Goal: Transaction & Acquisition: Purchase product/service

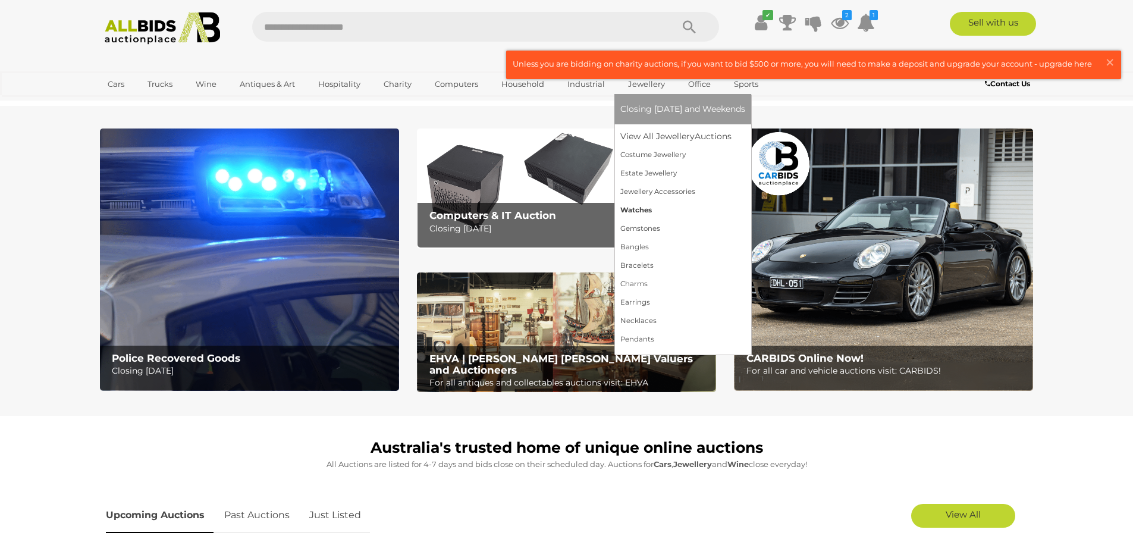
click at [637, 210] on link "Watches" at bounding box center [682, 210] width 125 height 18
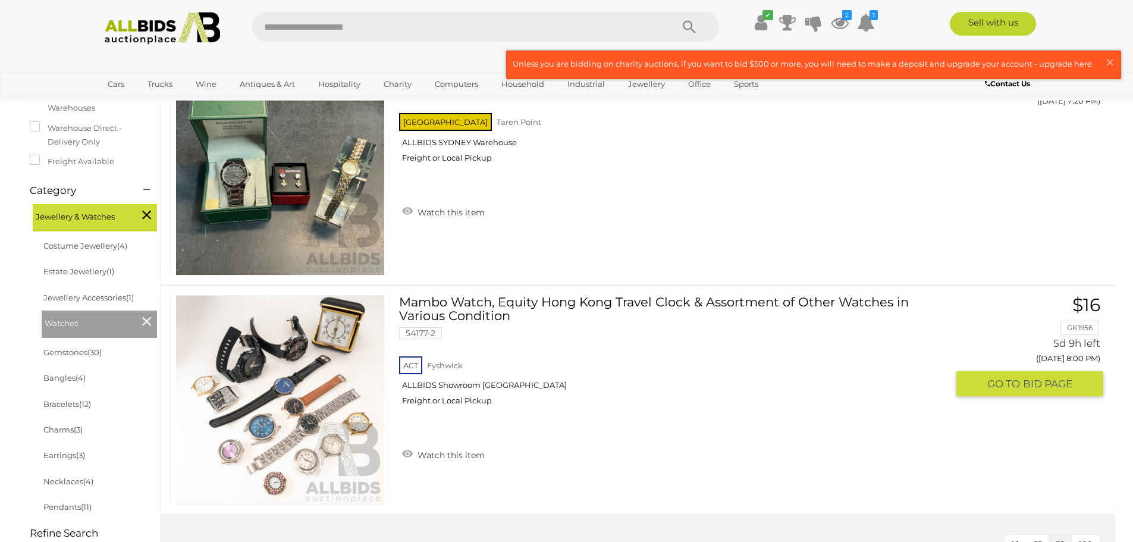
scroll to position [178, 0]
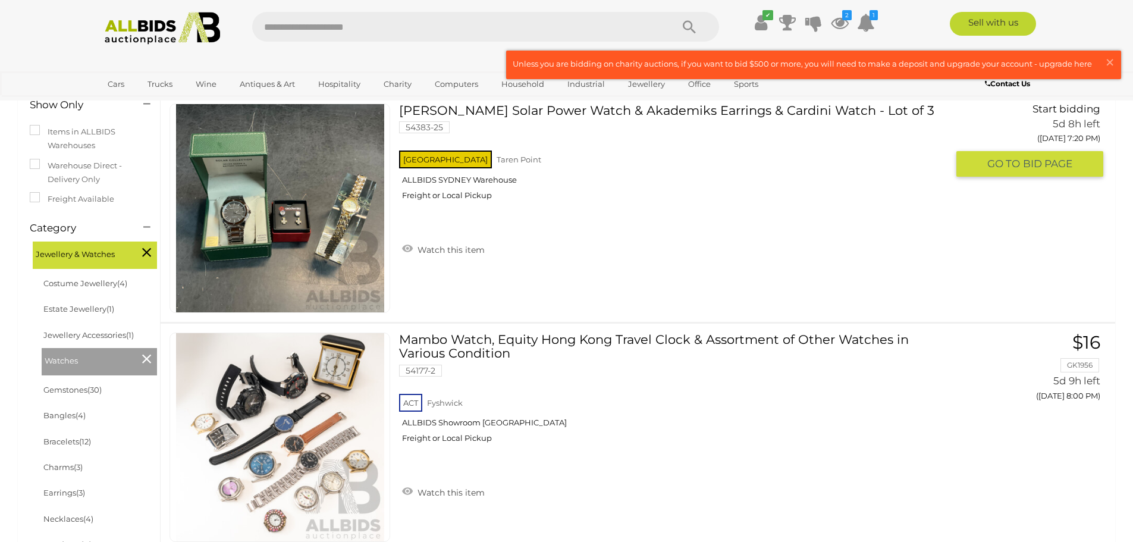
click at [291, 228] on img at bounding box center [280, 208] width 208 height 208
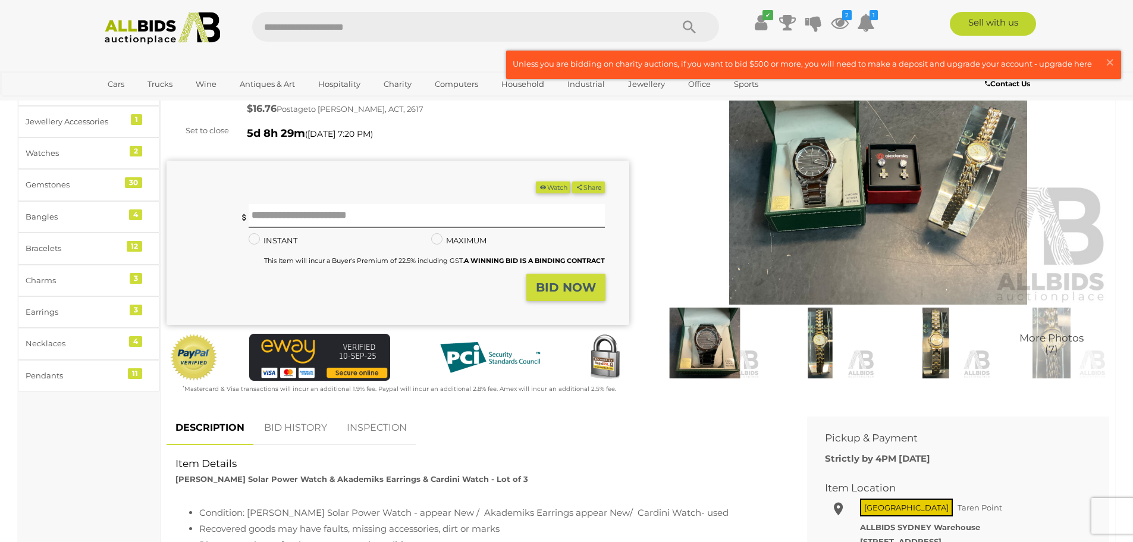
scroll to position [119, 0]
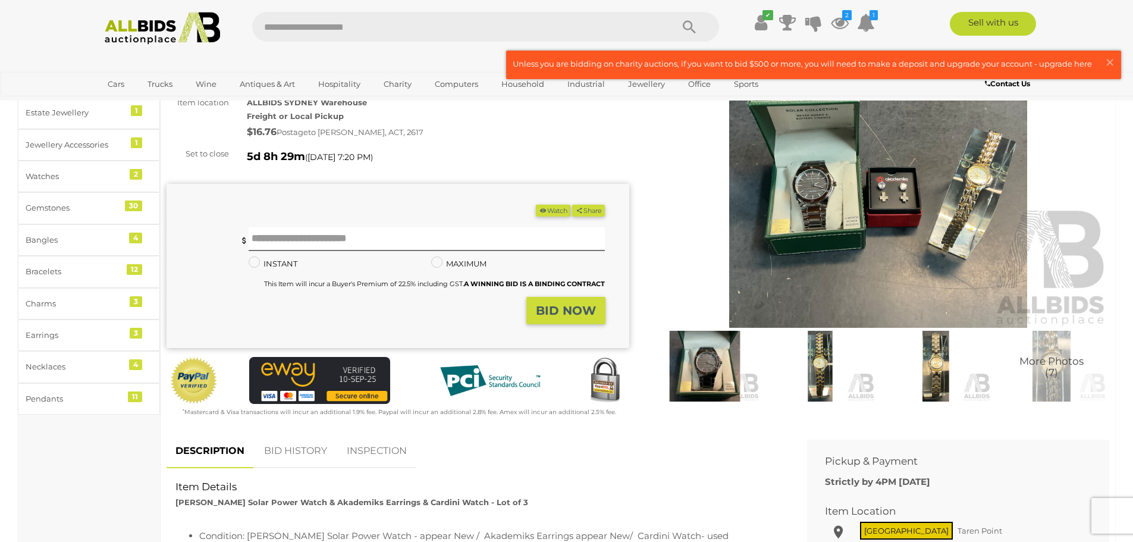
click at [697, 368] on img at bounding box center [704, 366] width 109 height 71
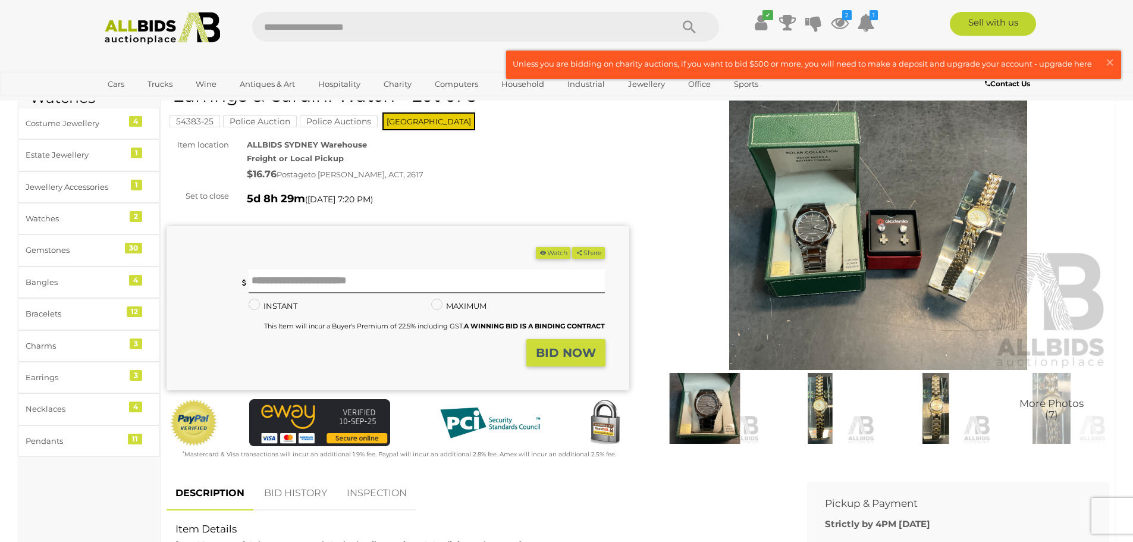
scroll to position [59, 0]
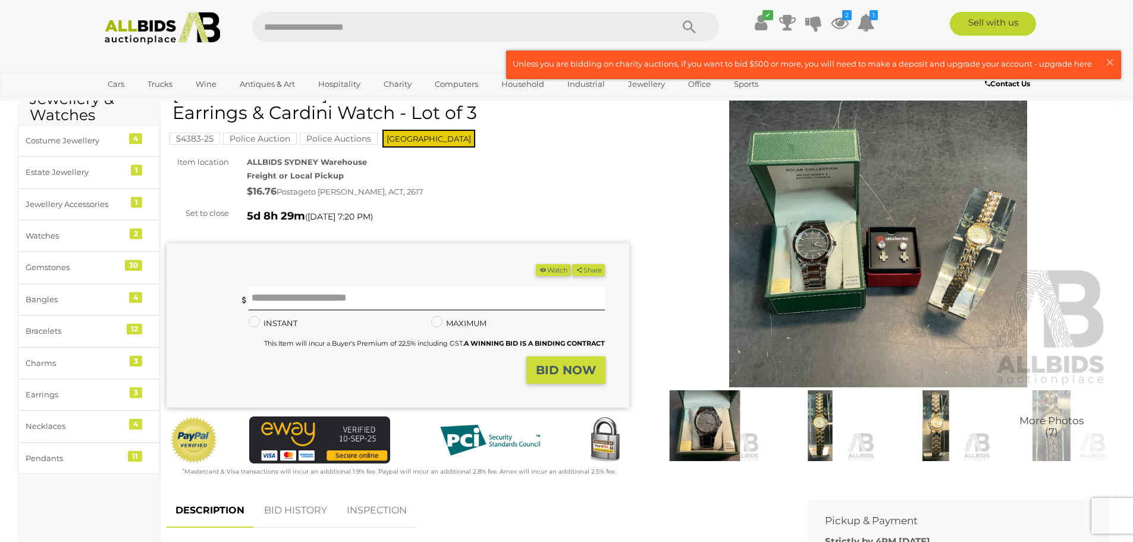
click at [888, 262] on img at bounding box center [878, 238] width 463 height 298
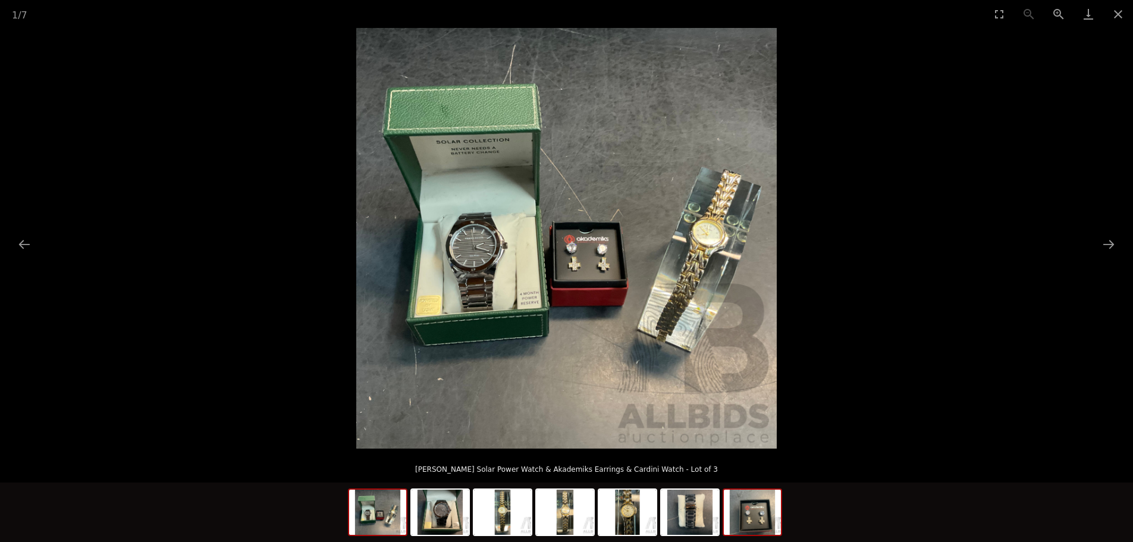
click at [764, 523] on img at bounding box center [752, 511] width 57 height 45
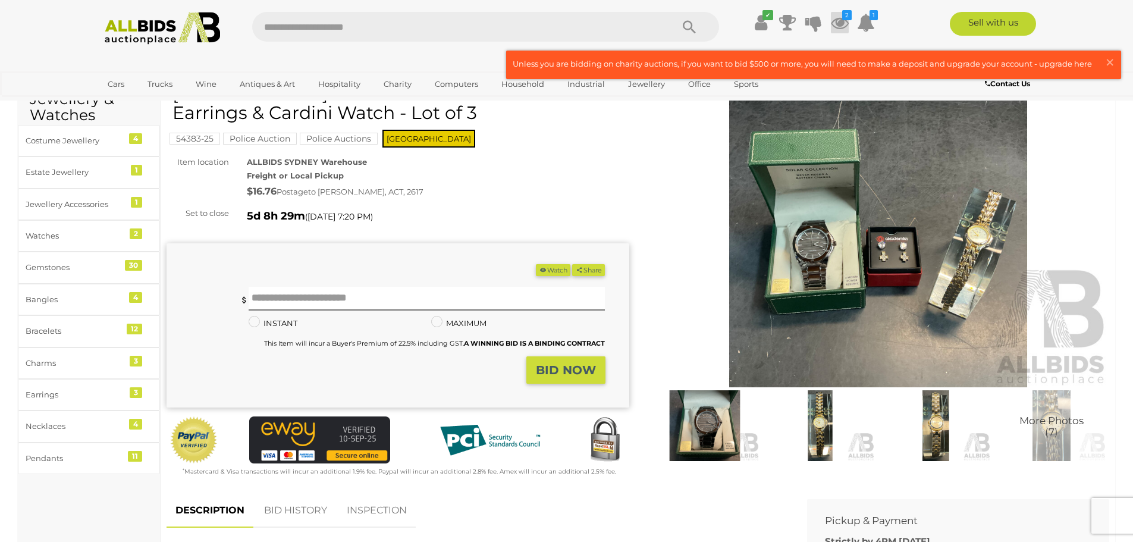
click at [838, 27] on icon at bounding box center [840, 22] width 18 height 21
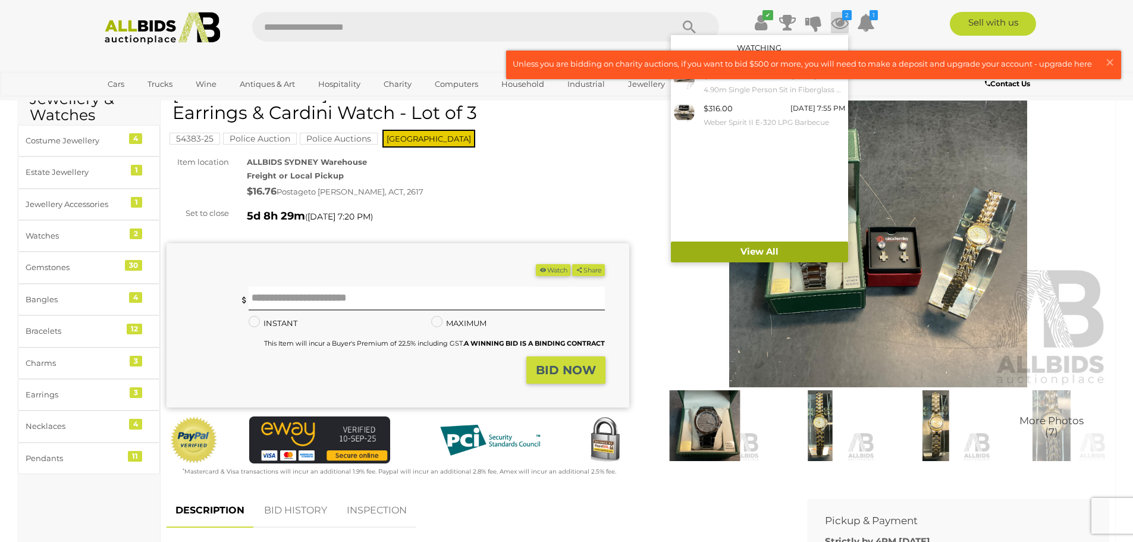
click at [736, 254] on link "View All" at bounding box center [759, 251] width 177 height 21
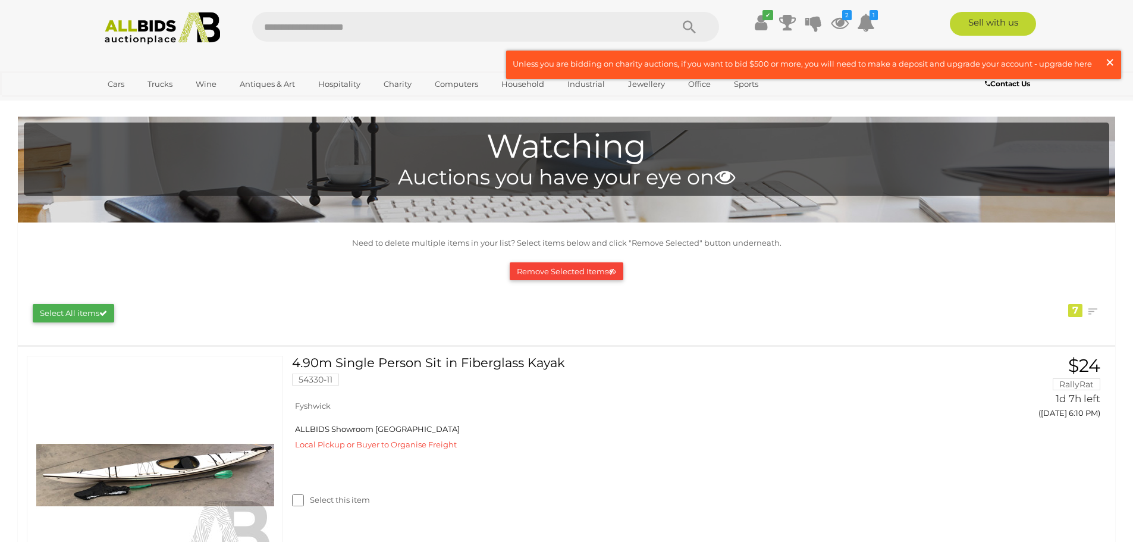
click at [1110, 61] on span "×" at bounding box center [1109, 62] width 11 height 23
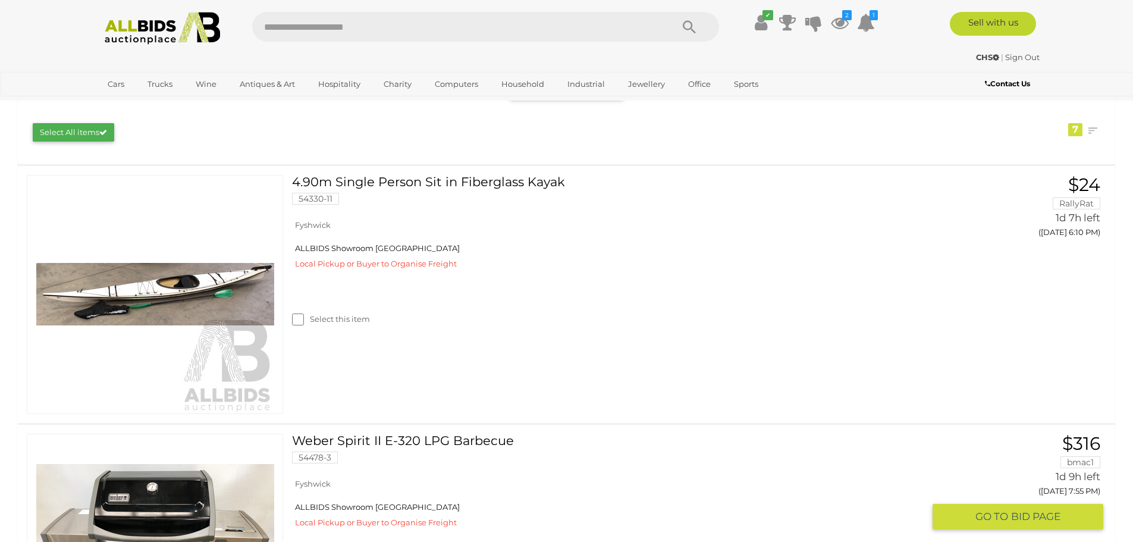
scroll to position [178, 0]
